Goal: Transaction & Acquisition: Purchase product/service

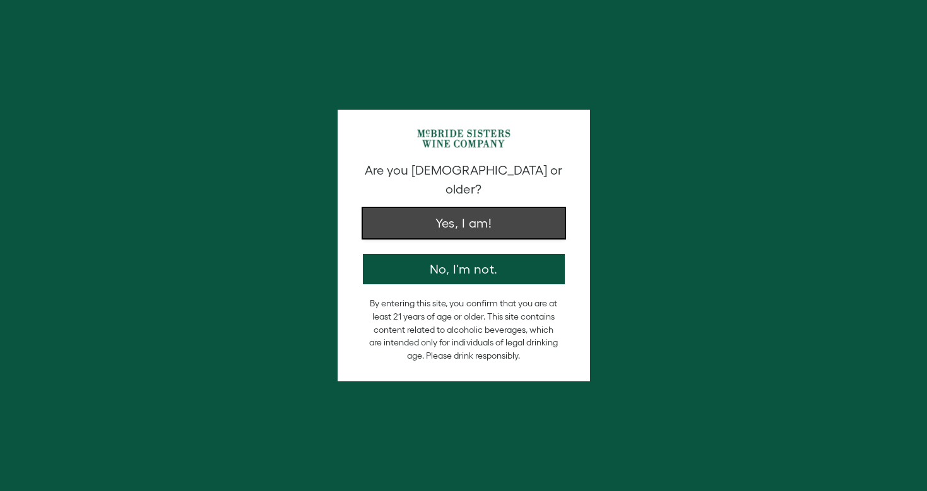
click at [462, 215] on button "Yes, I am!" at bounding box center [464, 223] width 202 height 30
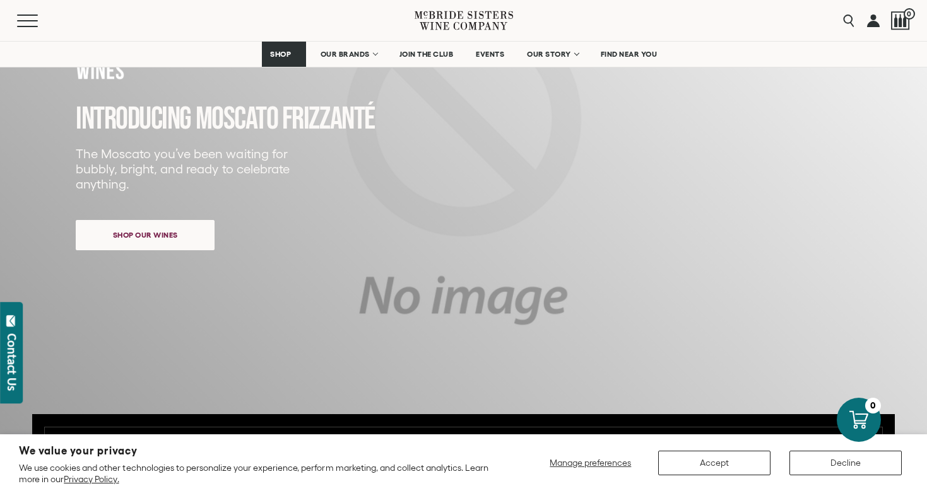
scroll to position [237, 0]
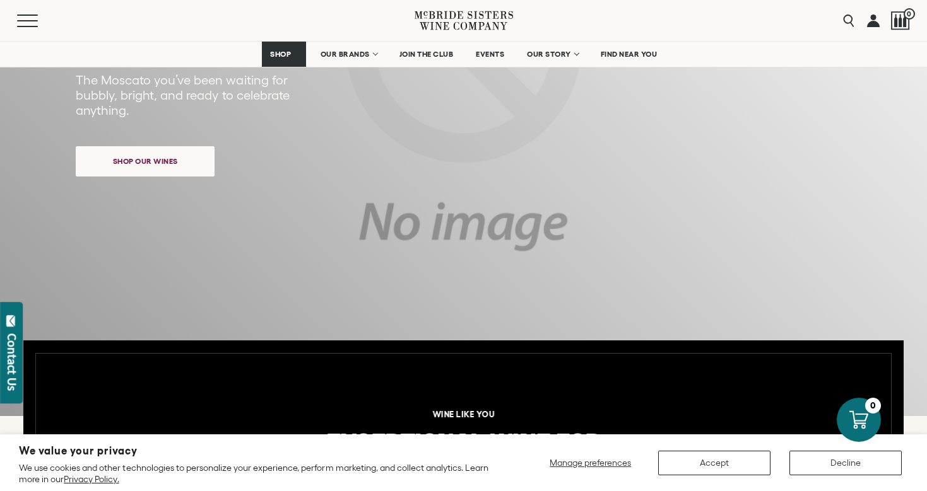
click at [366, 54] on div "Close dialog Discover Our Collections Join our community to receive exclusive u…" at bounding box center [463, 245] width 927 height 491
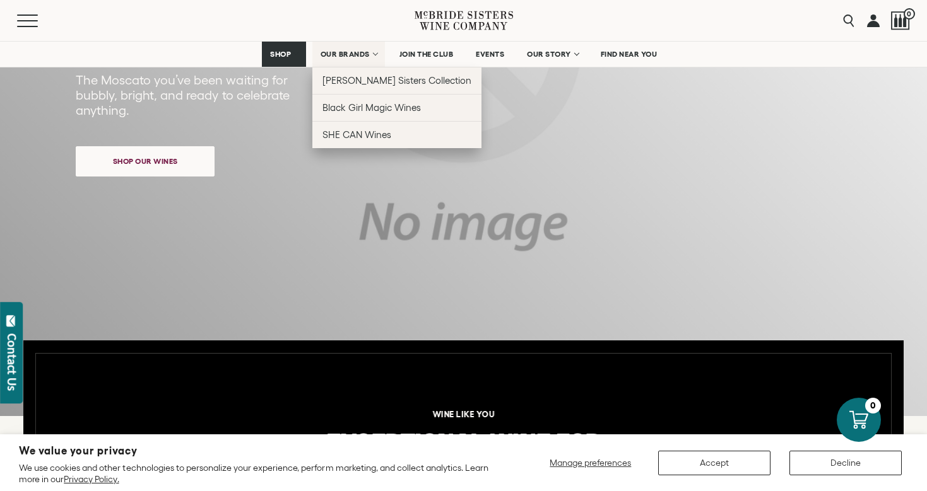
click at [366, 54] on span "OUR BRANDS" at bounding box center [344, 54] width 49 height 9
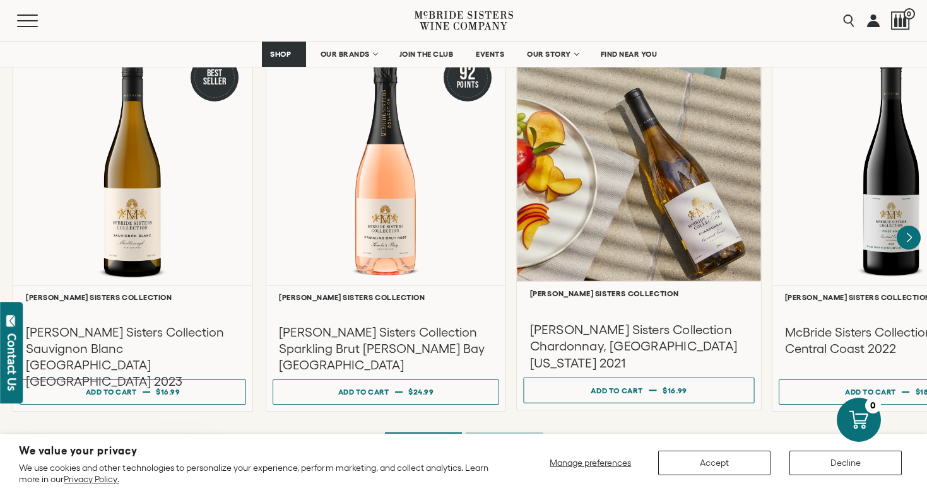
scroll to position [1036, 0]
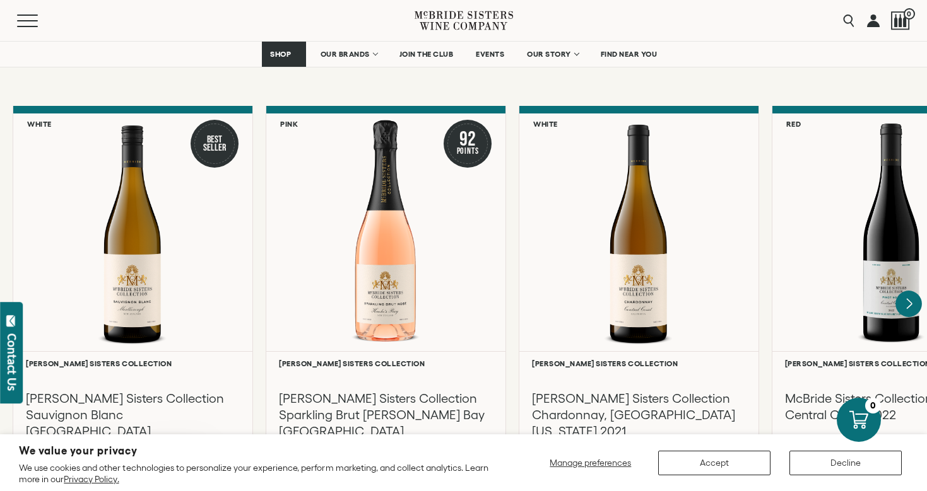
click at [908, 299] on icon "Next" at bounding box center [908, 304] width 5 height 10
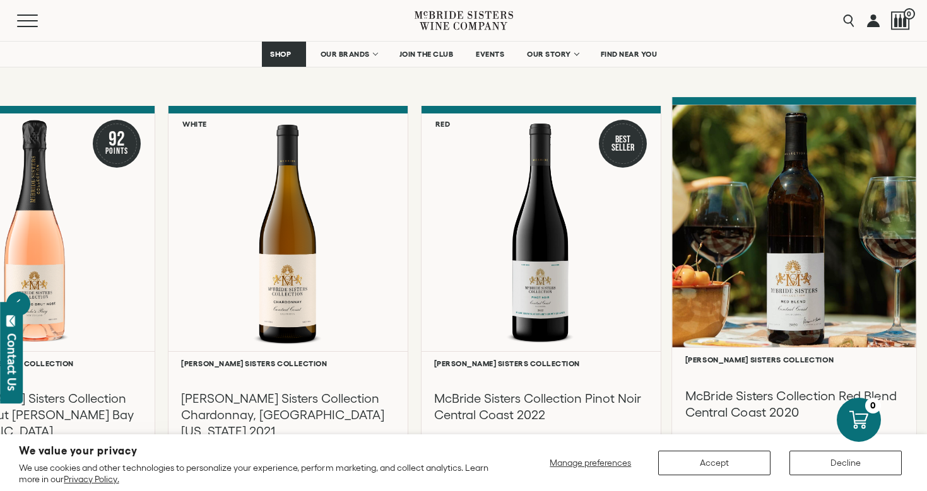
click at [908, 291] on div at bounding box center [794, 226] width 244 height 243
